Goal: Find specific page/section: Find specific page/section

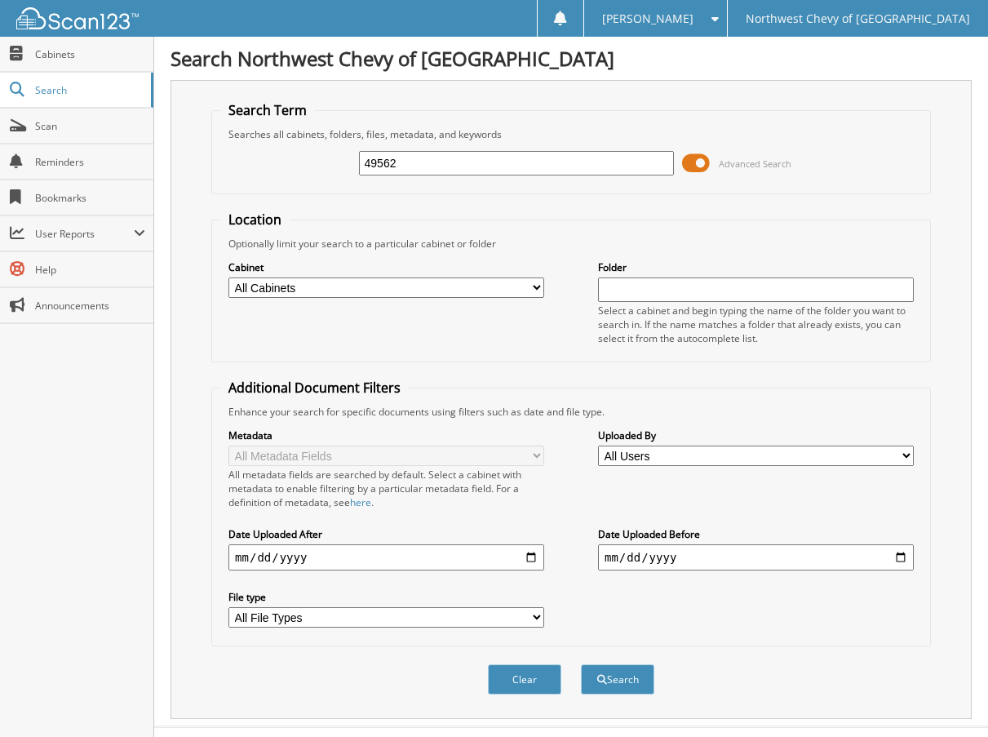
type input "49562"
click at [581, 664] on button "Search" at bounding box center [617, 679] width 73 height 30
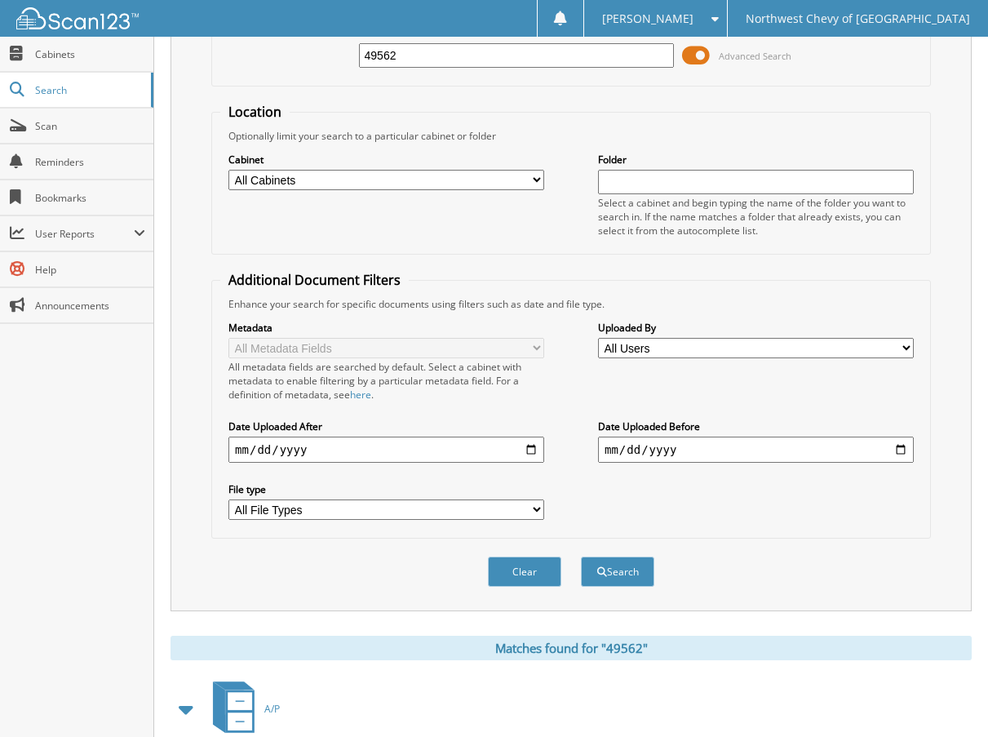
scroll to position [408, 0]
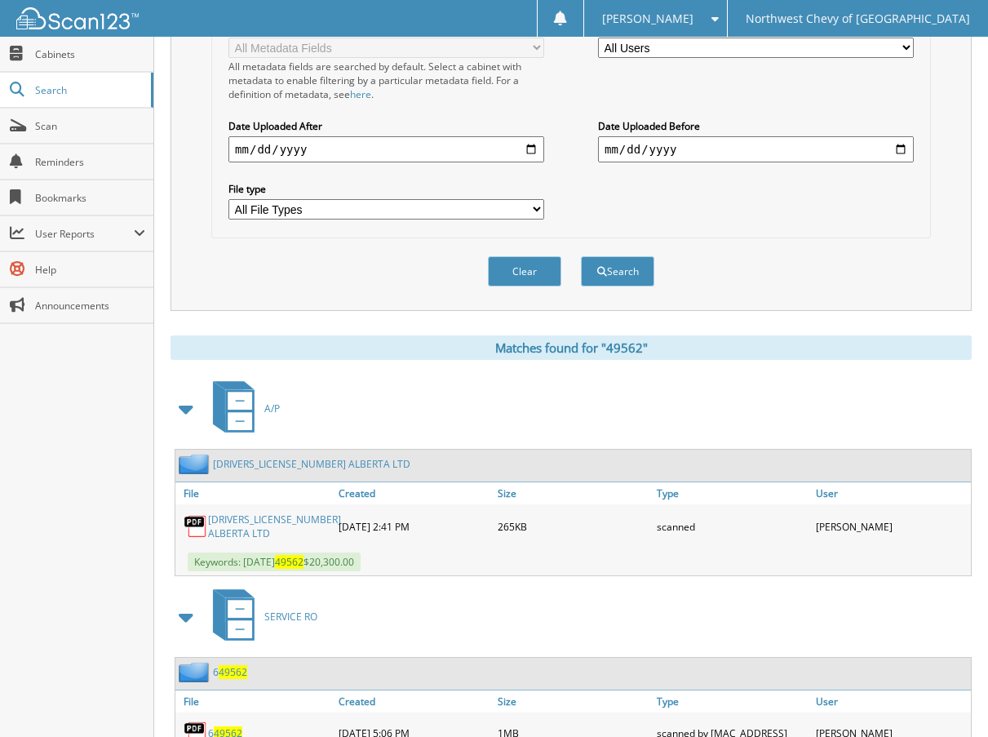
click at [308, 525] on link "[DRIVERS_LICENSE_NUMBER] ALBERTA LTD" at bounding box center [274, 527] width 133 height 28
click at [694, 20] on span "[PERSON_NAME]" at bounding box center [647, 19] width 91 height 10
click at [727, 79] on link "Logout" at bounding box center [655, 79] width 143 height 29
